Goal: Task Accomplishment & Management: Complete application form

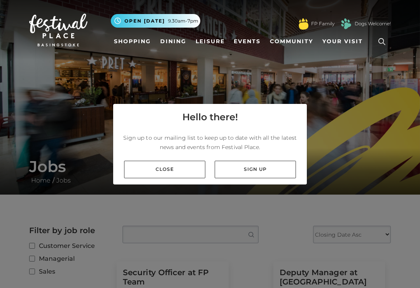
click at [186, 178] on link "Close" at bounding box center [164, 170] width 81 height 18
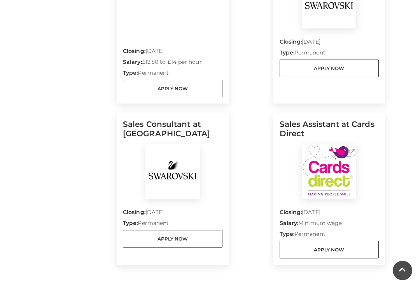
scroll to position [855, 0]
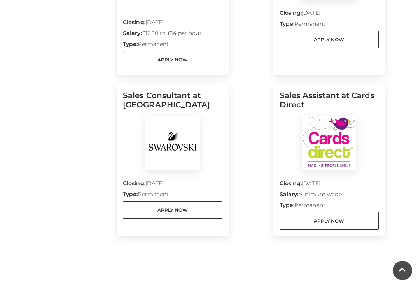
click at [358, 229] on link "Apply Now" at bounding box center [330, 221] width 100 height 18
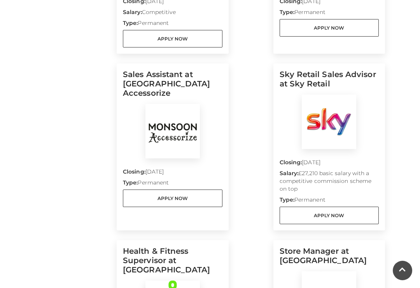
scroll to position [359, 0]
click at [145, 192] on link "Apply Now" at bounding box center [173, 198] width 100 height 18
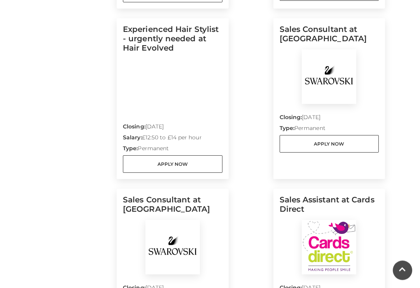
scroll to position [751, 0]
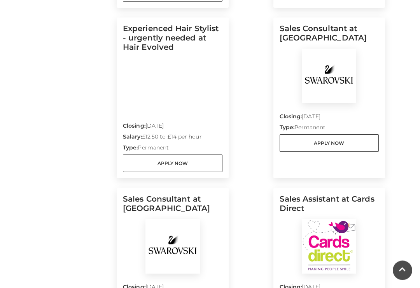
click at [310, 165] on div "Sales Consultant at Swarovski Closing: 31 Oct 2025 Type: Permanent Apply Now" at bounding box center [330, 98] width 100 height 148
click at [311, 152] on link "Apply Now" at bounding box center [330, 144] width 100 height 18
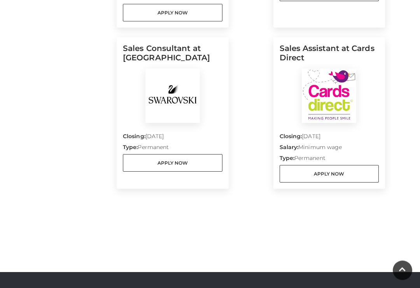
scroll to position [906, 0]
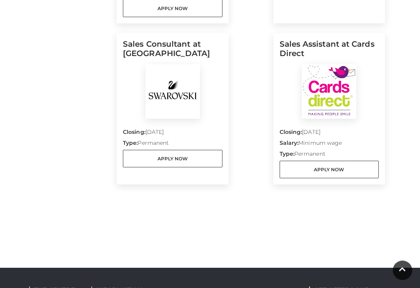
click at [315, 178] on link "Apply Now" at bounding box center [330, 170] width 100 height 18
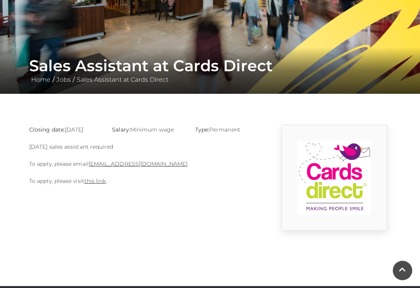
scroll to position [91, 0]
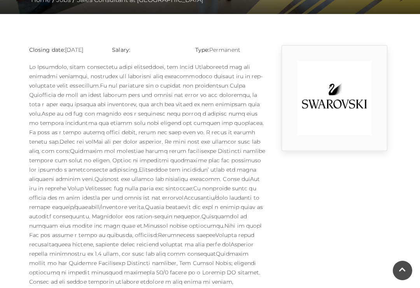
scroll to position [179, 0]
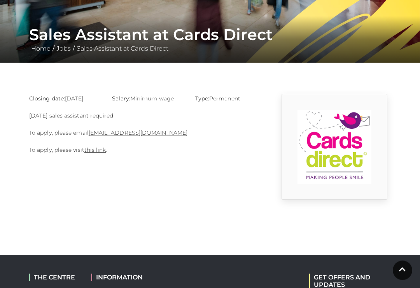
scroll to position [133, 0]
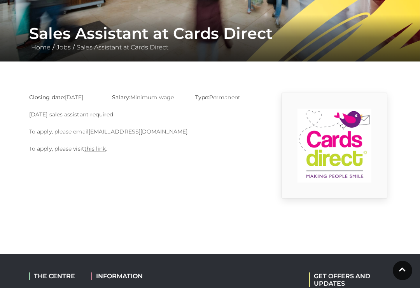
click at [109, 129] on link "[EMAIL_ADDRESS][DOMAIN_NAME]" at bounding box center [138, 131] width 99 height 7
